Goal: Task Accomplishment & Management: Manage account settings

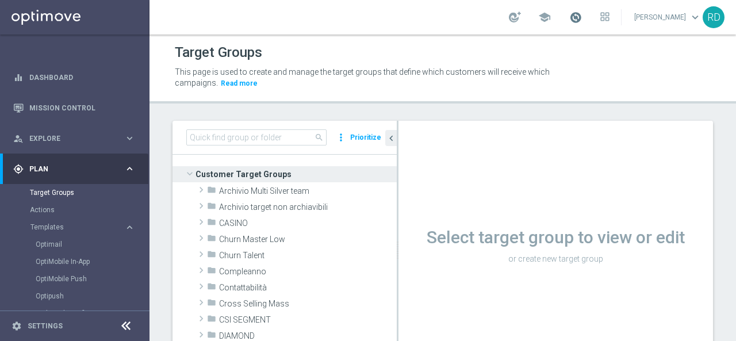
scroll to position [10, 0]
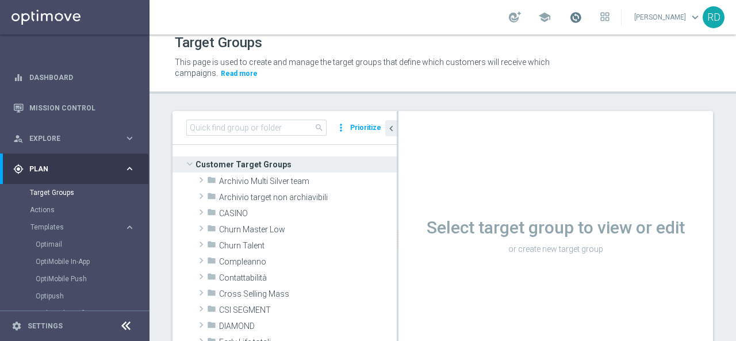
click at [569, 14] on span at bounding box center [575, 17] width 13 height 13
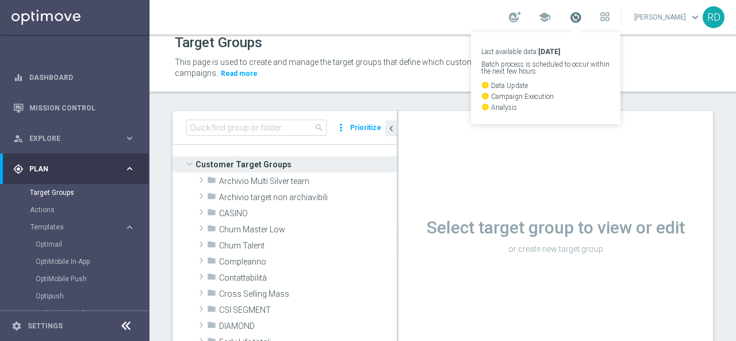
click at [569, 13] on span at bounding box center [575, 17] width 13 height 13
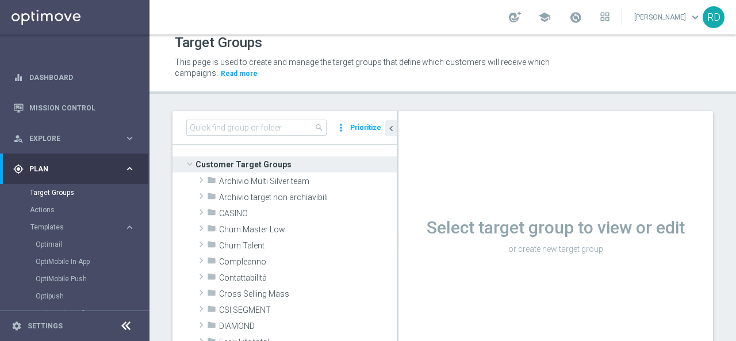
click at [480, 11] on div "school Rossana De Angelis keyboard_arrow_down RD" at bounding box center [443, 17] width 587 height 35
click at [569, 18] on span at bounding box center [575, 17] width 13 height 13
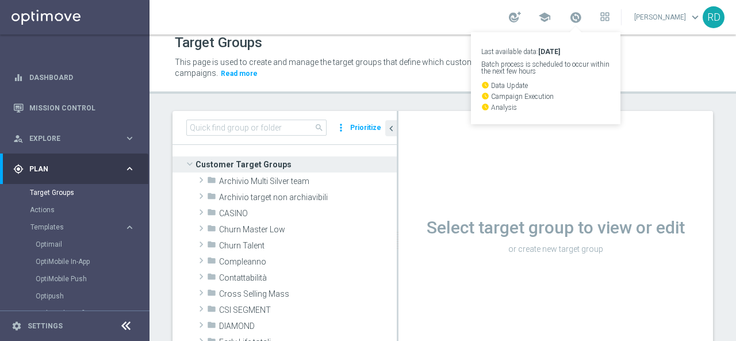
click at [682, 68] on div "This page is used to create and manage the target groups that define which cust…" at bounding box center [442, 68] width 553 height 29
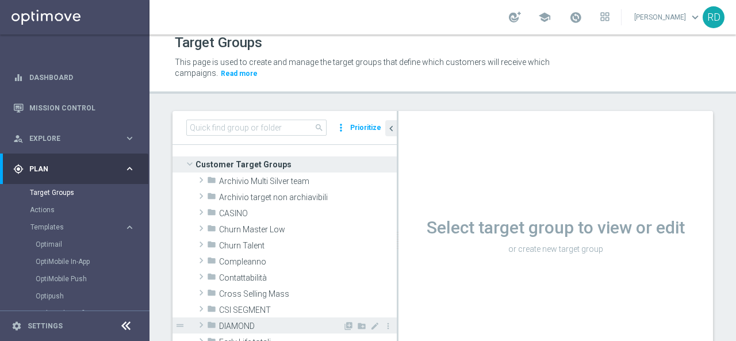
click at [231, 330] on span "DIAMOND" at bounding box center [281, 326] width 124 height 10
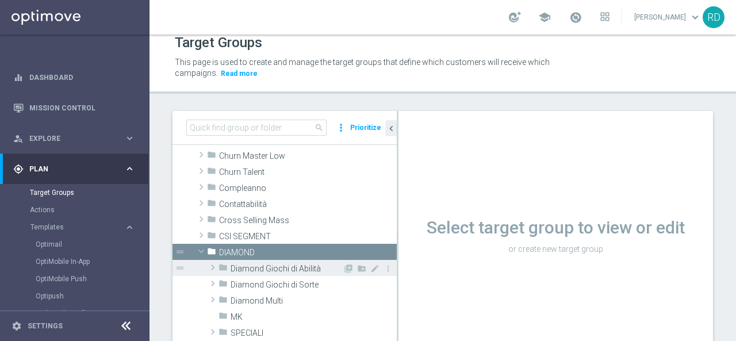
scroll to position [115, 0]
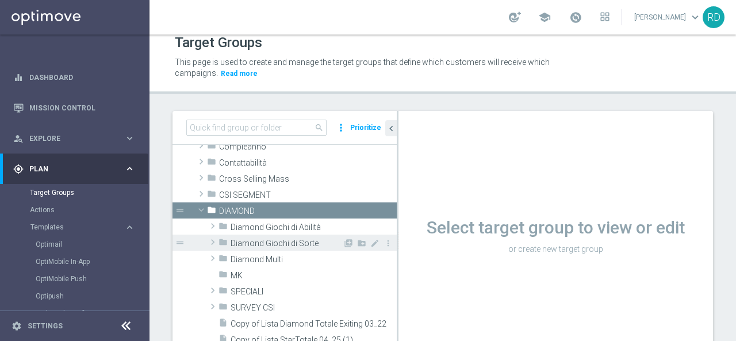
click at [235, 244] on span "Diamond Giochi di Sorte" at bounding box center [287, 244] width 112 height 10
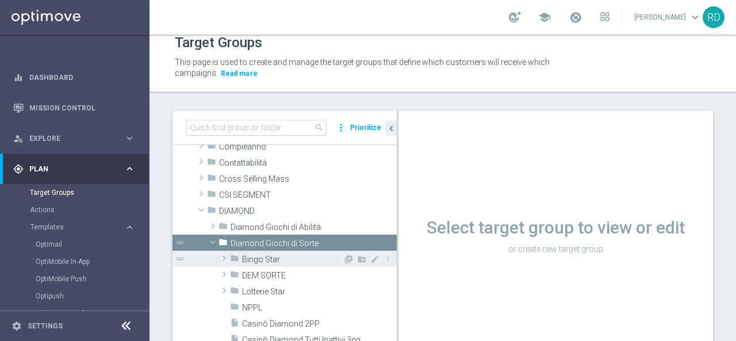
scroll to position [173, 0]
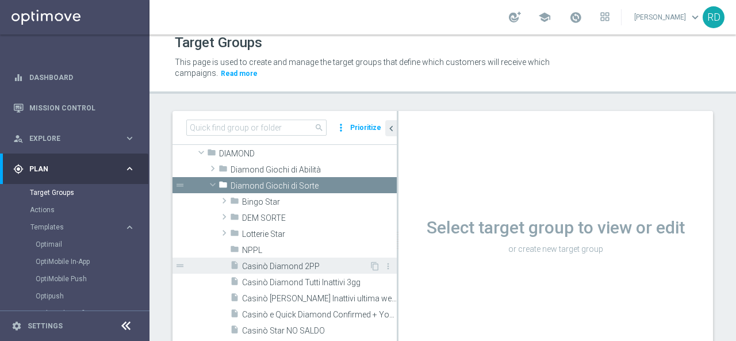
click at [277, 266] on span "Casinò Diamond 2PP" at bounding box center [305, 267] width 127 height 10
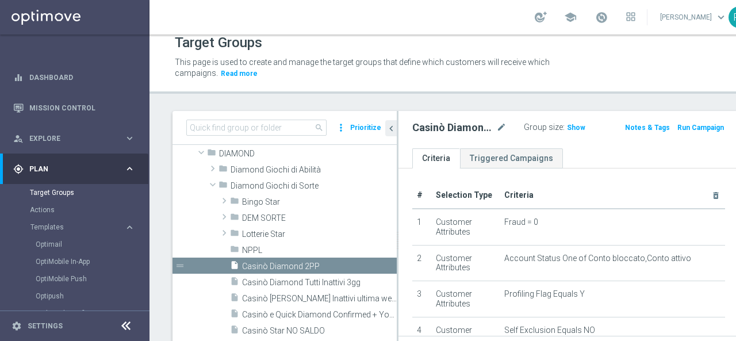
click at [567, 127] on span "Show" at bounding box center [576, 128] width 18 height 8
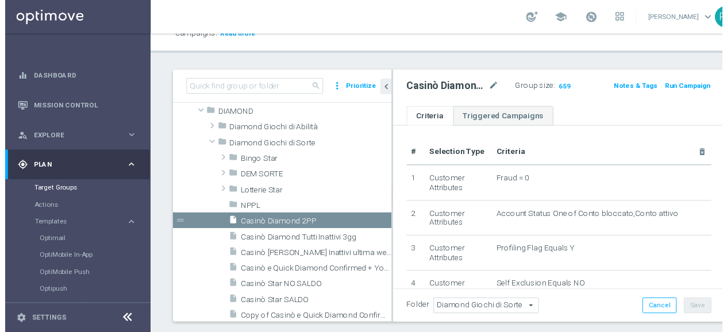
scroll to position [67, 0]
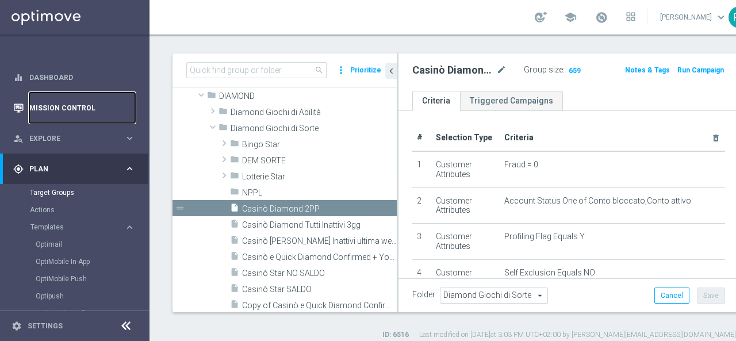
click at [45, 105] on link "Mission Control" at bounding box center [82, 108] width 106 height 30
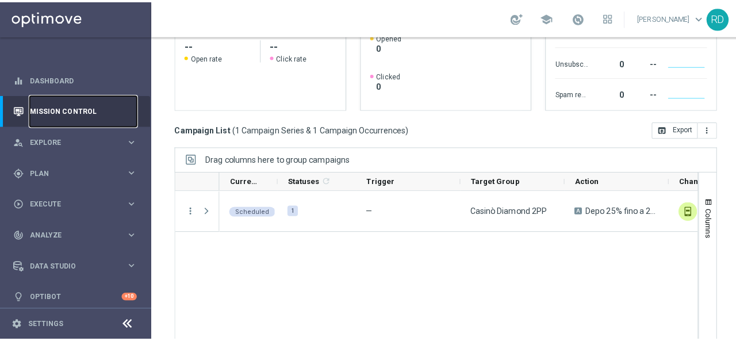
scroll to position [256, 0]
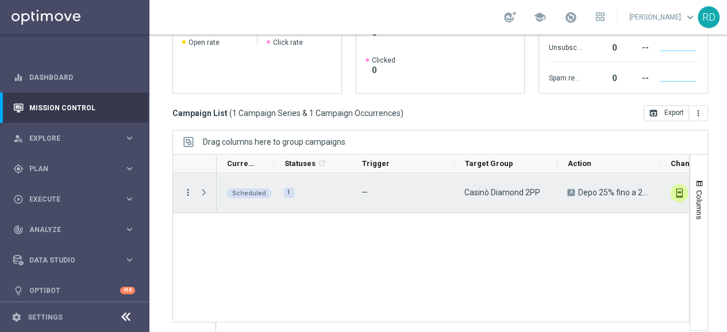
click at [189, 188] on icon "more_vert" at bounding box center [188, 192] width 10 height 10
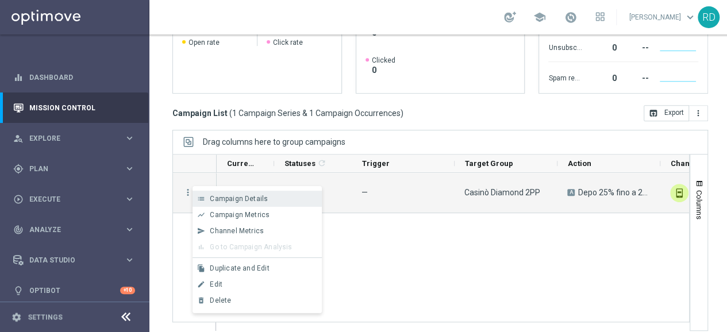
click at [236, 197] on span "Campaign Details" at bounding box center [239, 199] width 58 height 8
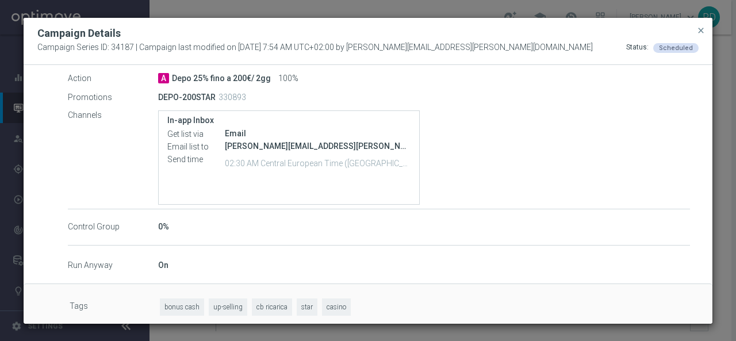
scroll to position [239, 0]
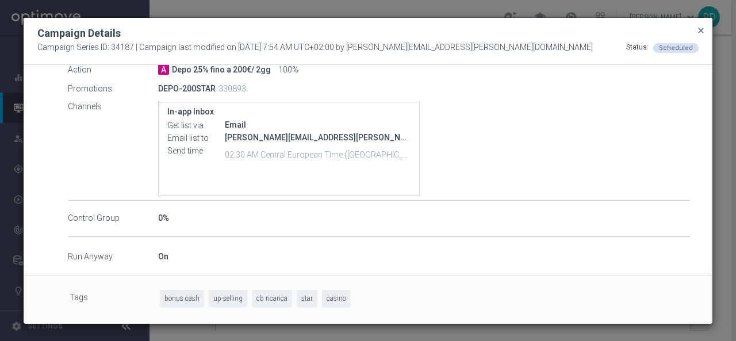
click at [704, 29] on span "close" at bounding box center [700, 30] width 9 height 9
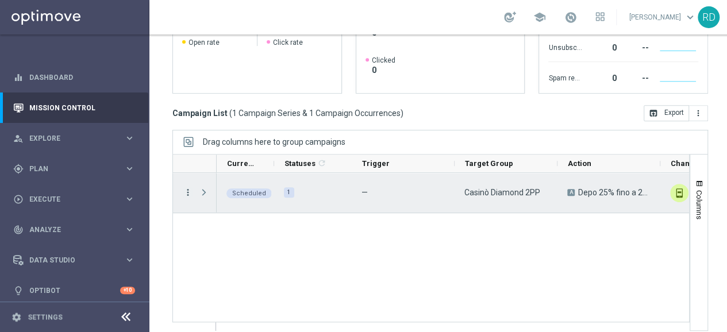
click at [190, 189] on icon "more_vert" at bounding box center [188, 192] width 10 height 10
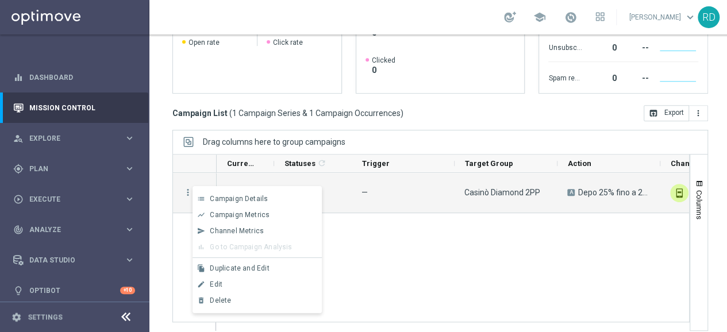
click at [235, 284] on div "Edit" at bounding box center [263, 285] width 107 height 8
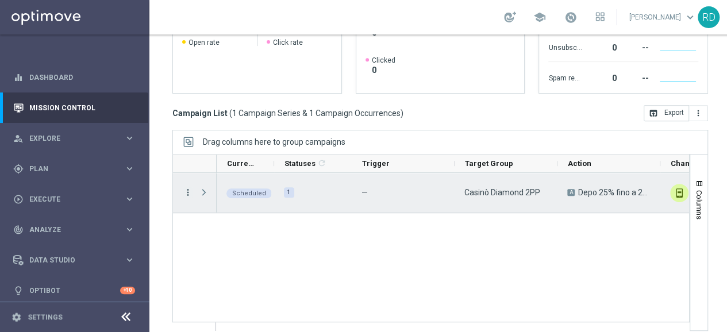
click at [184, 190] on icon "more_vert" at bounding box center [188, 192] width 10 height 10
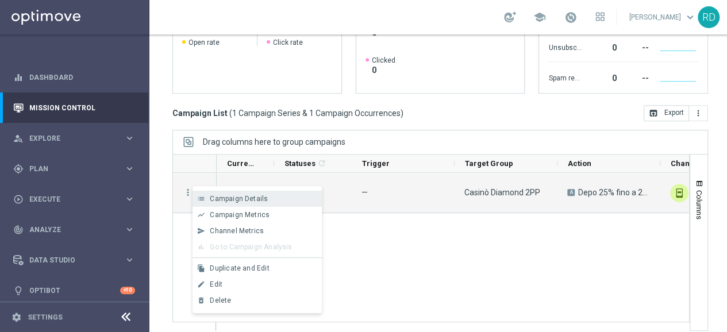
click at [223, 200] on span "Campaign Details" at bounding box center [239, 199] width 58 height 8
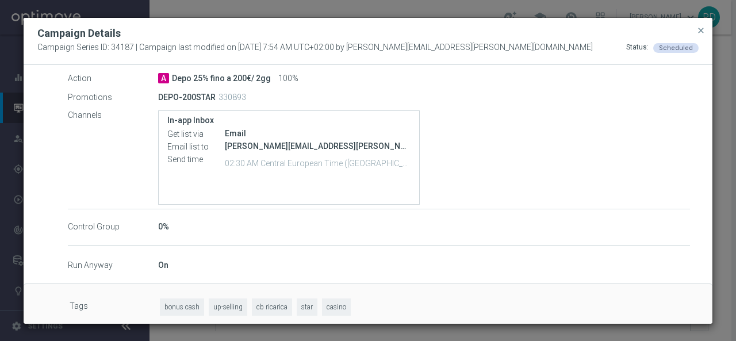
scroll to position [115, 0]
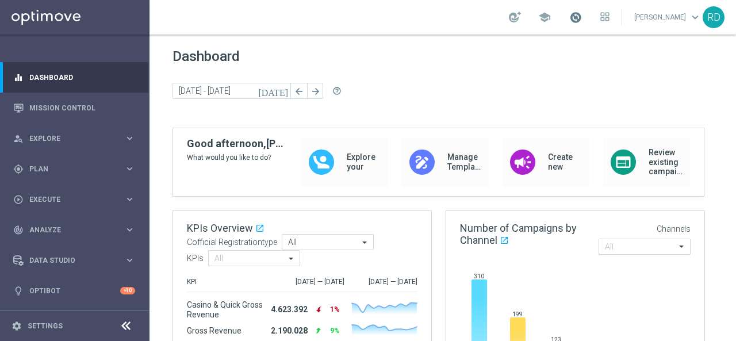
click at [569, 16] on span at bounding box center [575, 17] width 13 height 13
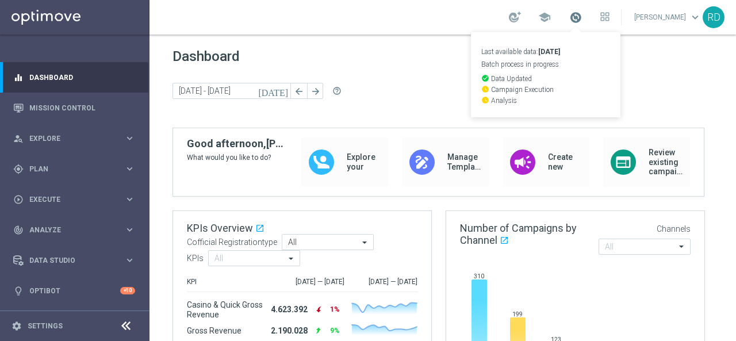
click at [569, 16] on span at bounding box center [575, 17] width 13 height 13
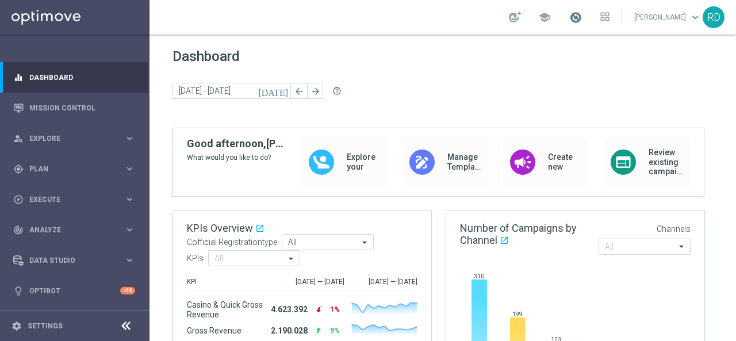
click at [569, 16] on span at bounding box center [575, 17] width 13 height 13
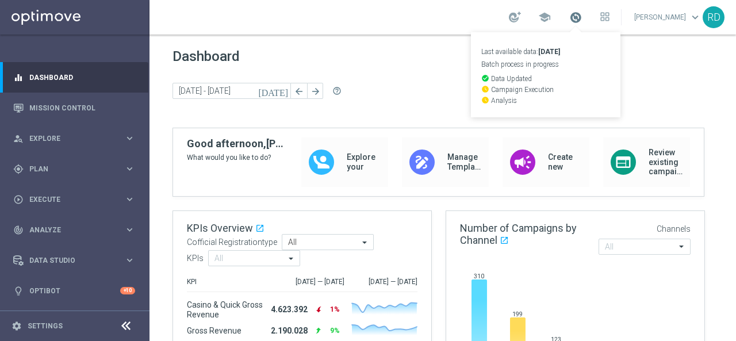
click at [569, 16] on span at bounding box center [575, 17] width 13 height 13
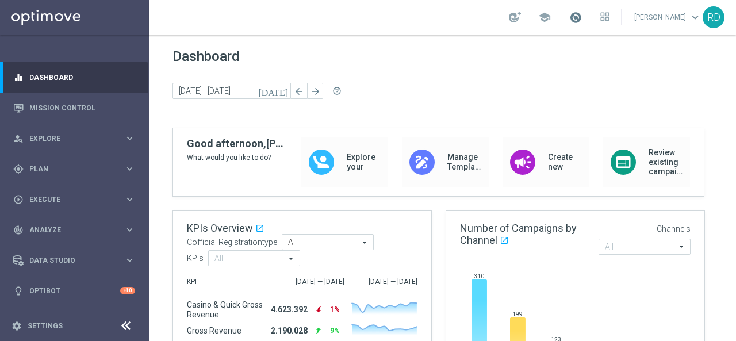
click at [569, 16] on span at bounding box center [575, 17] width 13 height 13
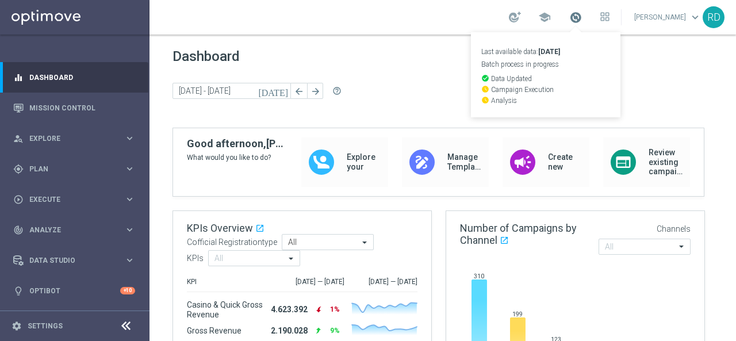
click at [569, 16] on span at bounding box center [575, 17] width 13 height 13
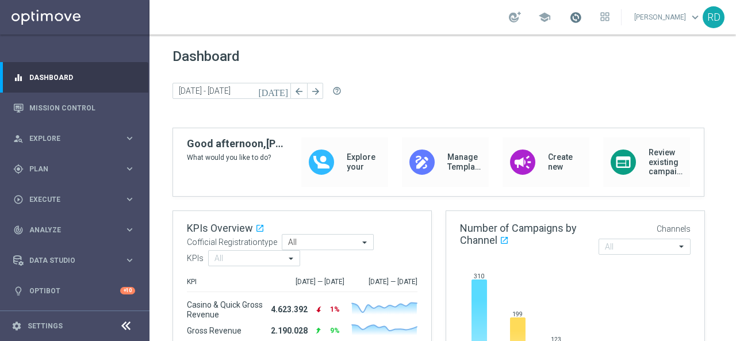
click at [569, 16] on span at bounding box center [575, 17] width 13 height 13
click at [569, 19] on span at bounding box center [575, 17] width 13 height 13
